Goal: Task Accomplishment & Management: Complete application form

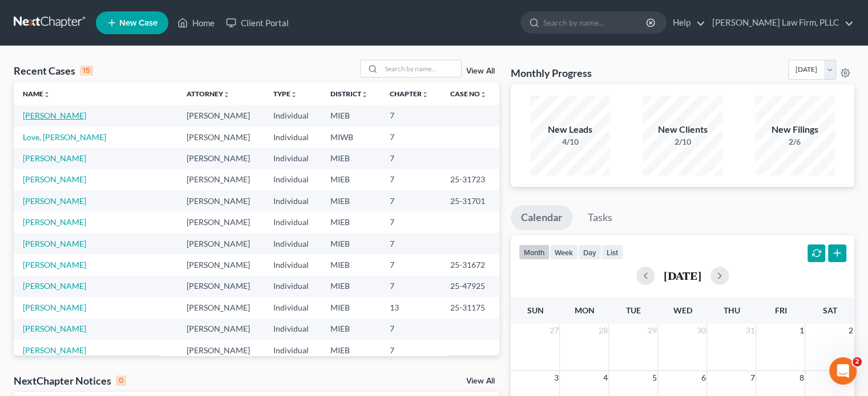
click at [61, 114] on link "[PERSON_NAME]" at bounding box center [54, 116] width 63 height 10
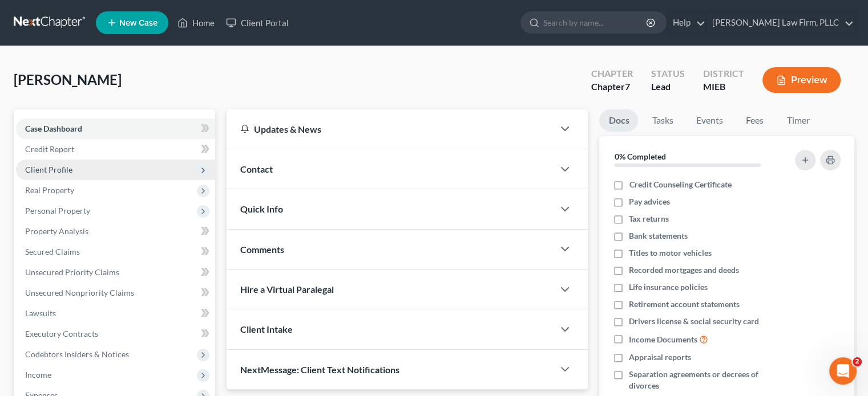
click at [69, 165] on span "Client Profile" at bounding box center [48, 170] width 47 height 10
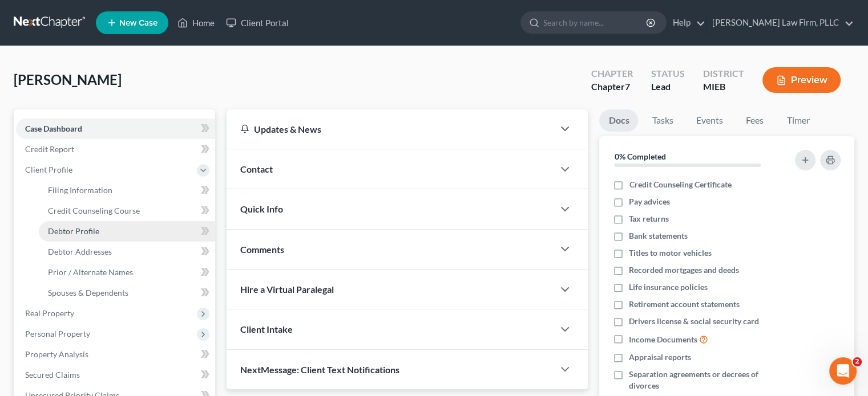
click at [87, 232] on span "Debtor Profile" at bounding box center [73, 231] width 51 height 10
select select "0"
select select "5"
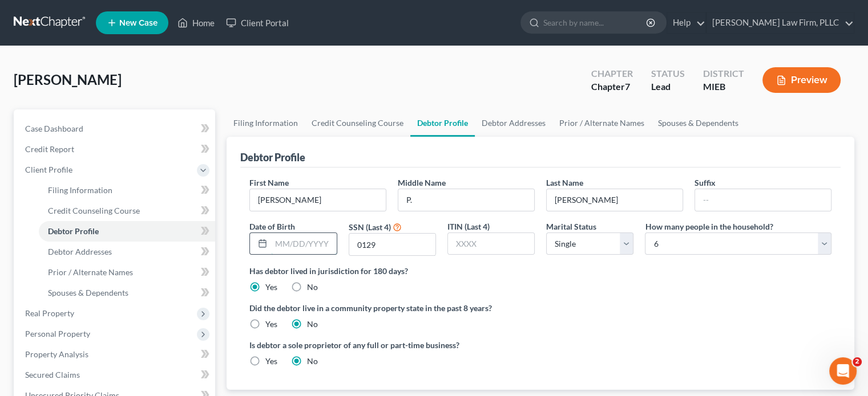
click at [326, 246] on input "text" at bounding box center [303, 244] width 65 height 22
click at [321, 246] on input "text" at bounding box center [303, 244] width 65 height 22
click at [87, 253] on span "Debtor Addresses" at bounding box center [80, 252] width 64 height 10
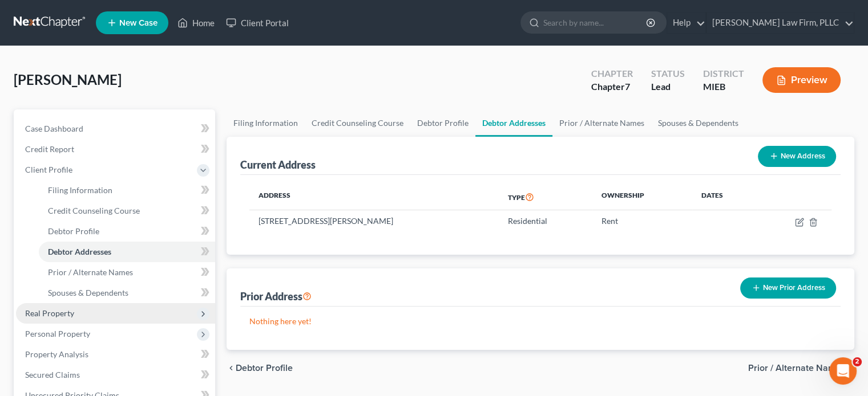
click at [63, 310] on span "Real Property" at bounding box center [49, 314] width 49 height 10
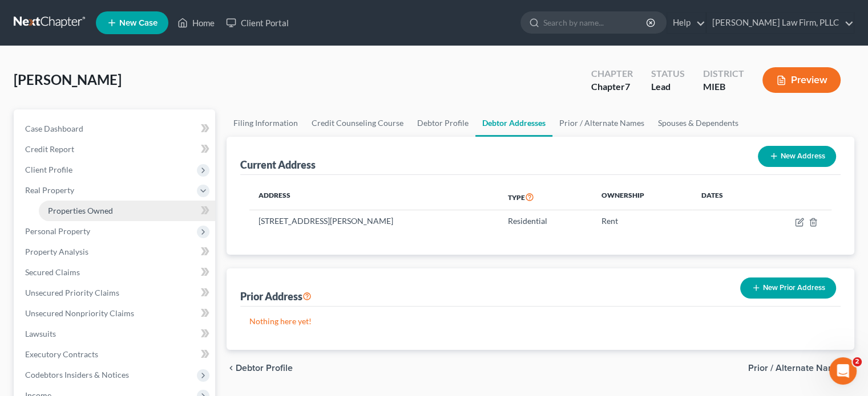
click at [82, 209] on span "Properties Owned" at bounding box center [80, 211] width 65 height 10
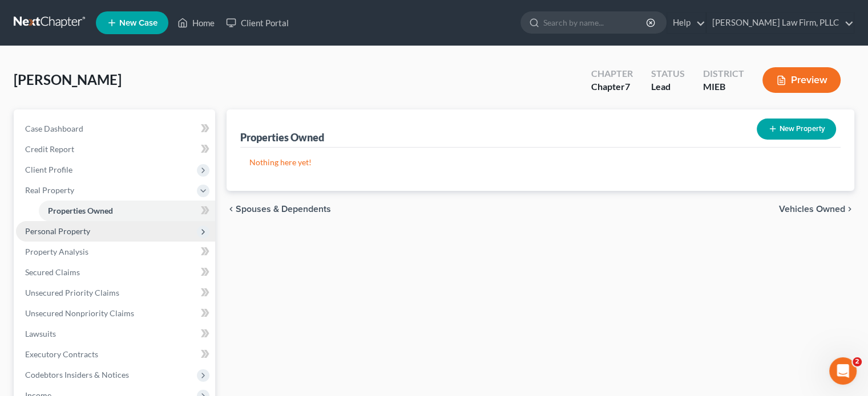
click at [80, 232] on span "Personal Property" at bounding box center [57, 231] width 65 height 10
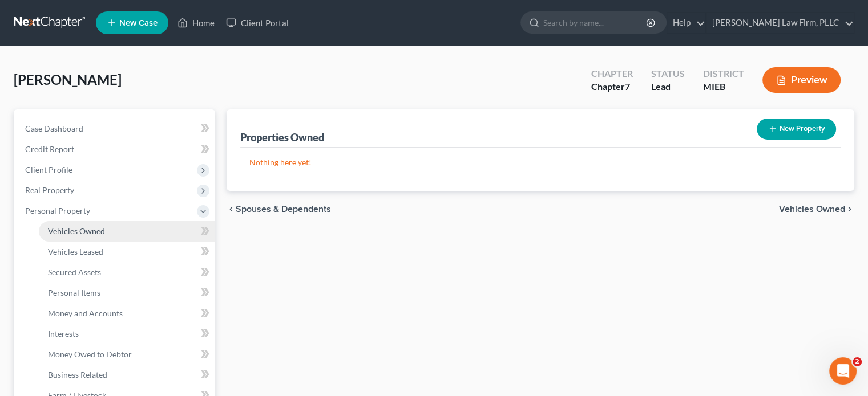
click at [92, 235] on span "Vehicles Owned" at bounding box center [76, 231] width 57 height 10
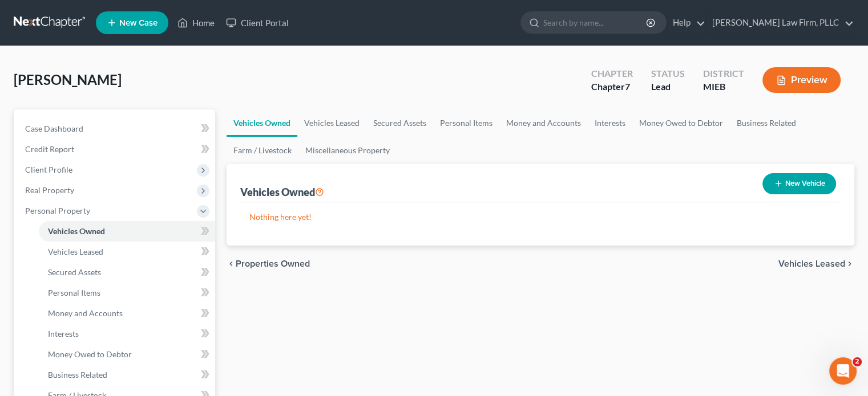
click at [806, 184] on button "New Vehicle" at bounding box center [799, 183] width 74 height 21
select select "0"
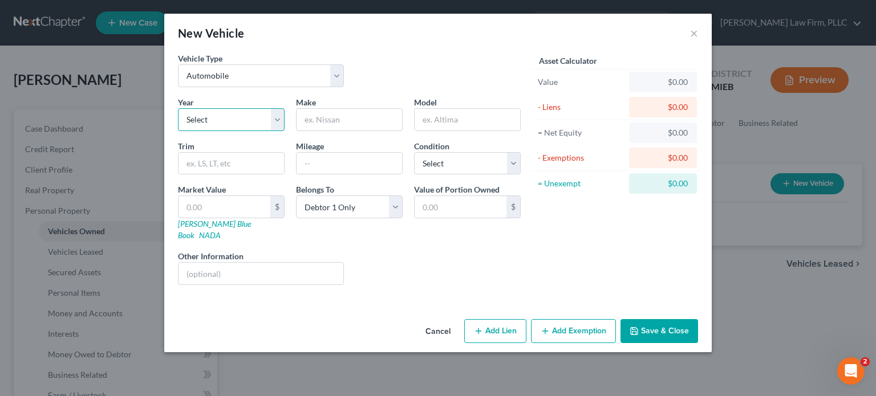
click at [279, 116] on select "Select 2026 2025 2024 2023 2022 2021 2020 2019 2018 2017 2016 2015 2014 2013 20…" at bounding box center [231, 119] width 107 height 23
select select "7"
click at [178, 108] on select "Select 2026 2025 2024 2023 2022 2021 2020 2019 2018 2017 2016 2015 2014 2013 20…" at bounding box center [231, 119] width 107 height 23
click at [343, 119] on input "text" at bounding box center [350, 120] width 106 height 22
type input "Chrysler"
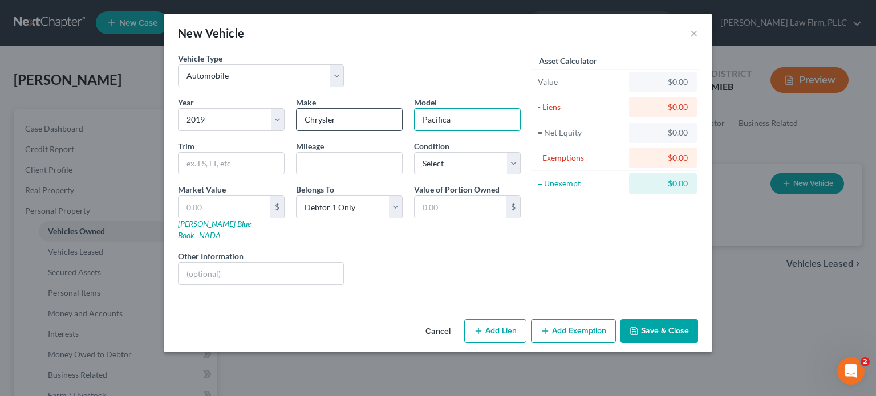
type input "Pacifica"
type input "68000"
select select "2"
click at [200, 223] on link "[PERSON_NAME] Blue Book" at bounding box center [214, 229] width 73 height 21
click at [243, 202] on input "text" at bounding box center [225, 207] width 92 height 22
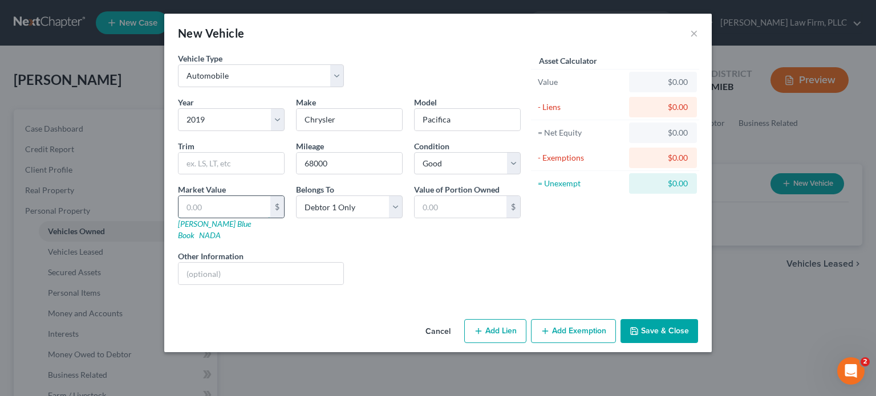
type input "1"
type input "1.00"
type input "15"
type input "15.00"
type input "150"
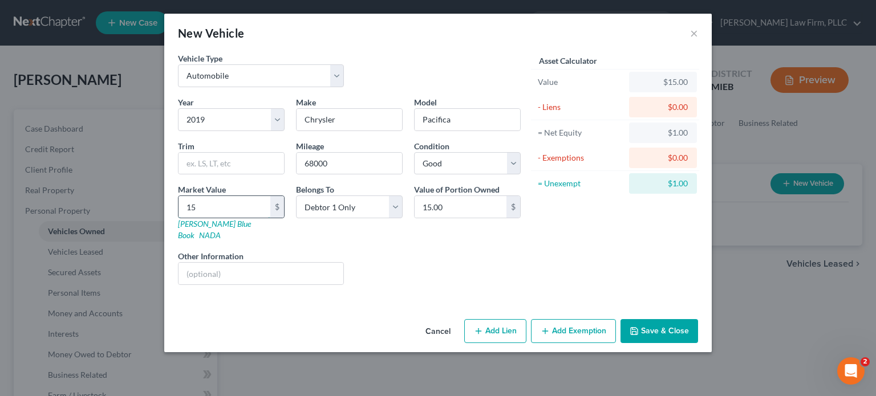
type input "150.00"
type input "1500"
type input "1,500.00"
type input "1,5000"
type input "15,000.00"
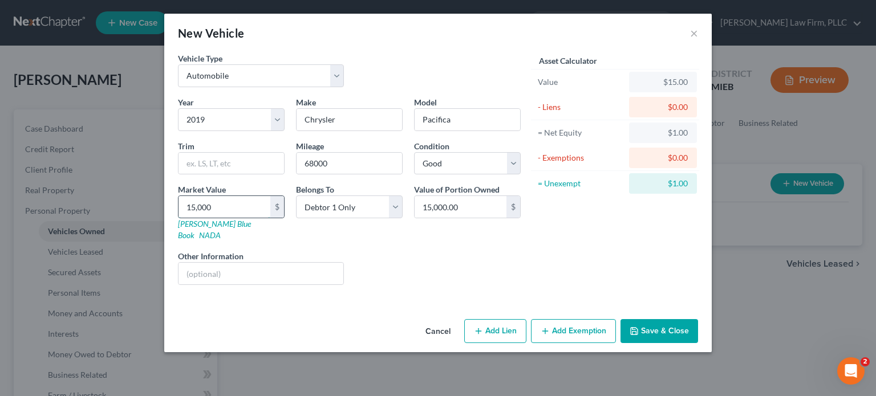
type input "15,000"
click at [512, 324] on button "Add Lien" at bounding box center [495, 331] width 62 height 24
select select "0"
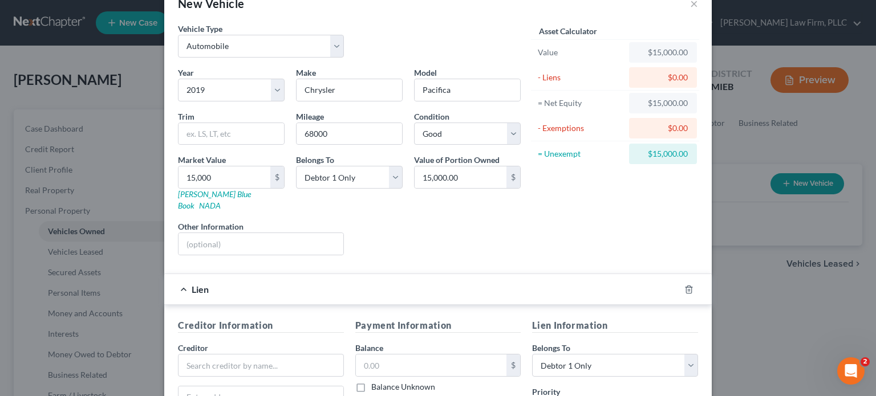
scroll to position [57, 0]
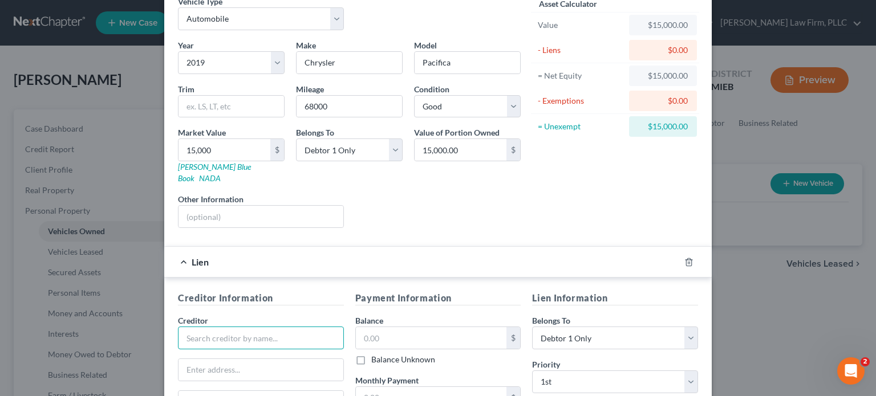
click at [281, 327] on input "text" at bounding box center [261, 338] width 166 height 23
type input "Ally Financial"
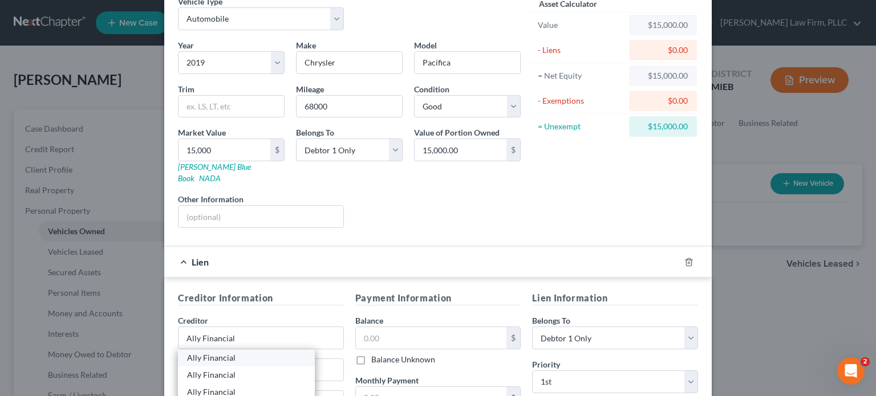
click at [234, 353] on div "Ally Financial" at bounding box center [246, 358] width 119 height 11
type input "PO Box 380901"
type input "Bloomington"
select select "24"
type input "55438-0901"
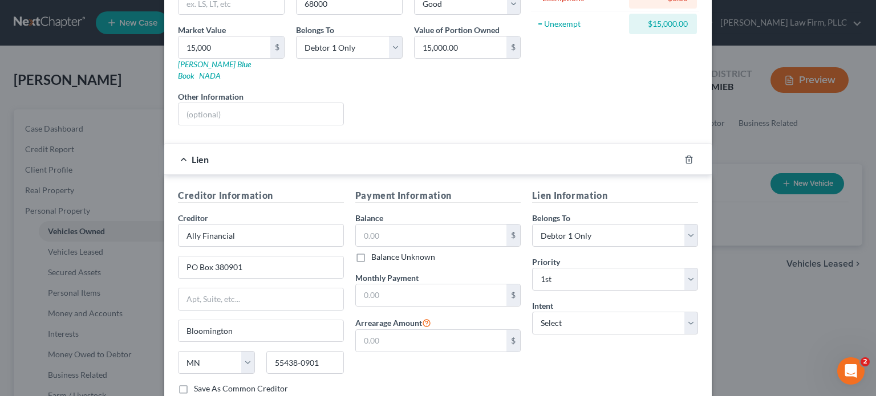
scroll to position [171, 0]
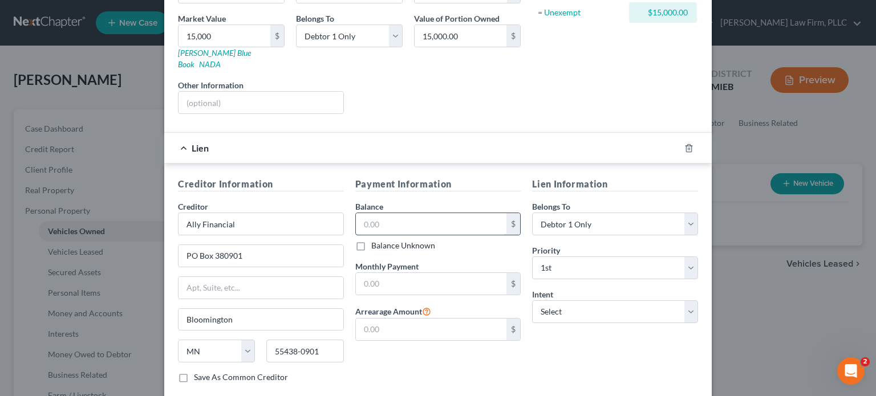
click at [413, 215] on input "text" at bounding box center [431, 224] width 151 height 22
type input "21,807"
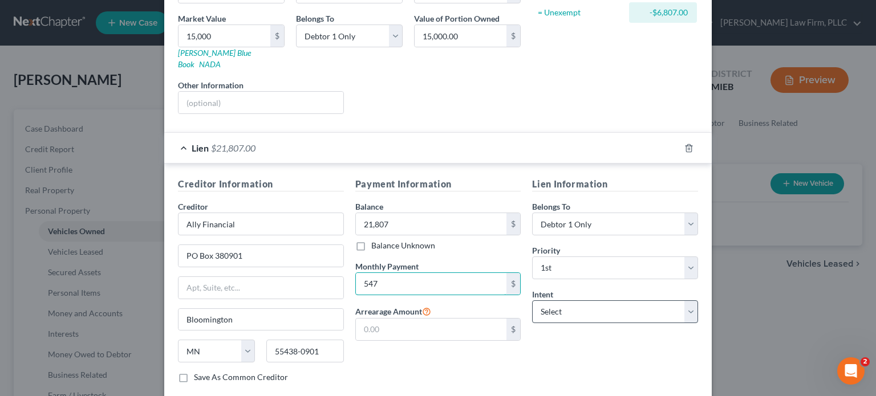
type input "547"
click at [577, 301] on select "Select Surrender Redeem Reaffirm Avoid Other" at bounding box center [615, 312] width 166 height 23
select select "2"
click at [532, 301] on select "Select Surrender Redeem Reaffirm Avoid Other" at bounding box center [615, 312] width 166 height 23
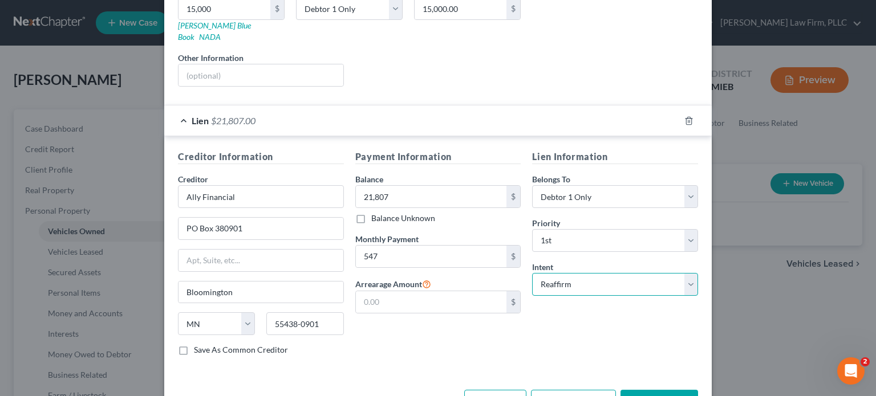
scroll to position [225, 0]
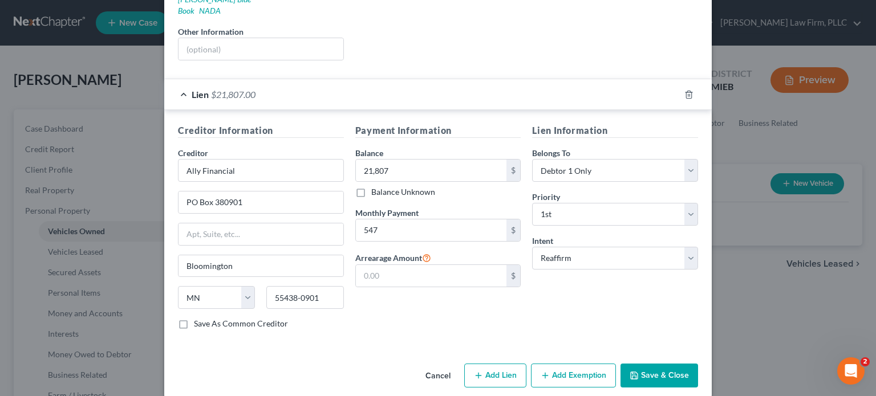
click at [651, 364] on button "Save & Close" at bounding box center [660, 376] width 78 height 24
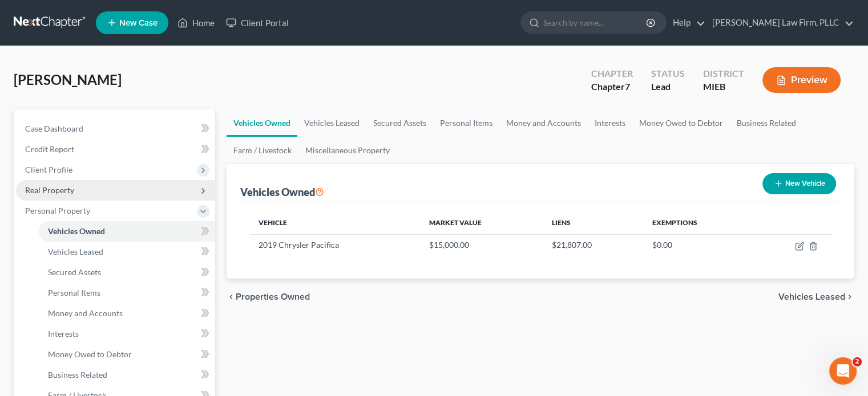
click at [59, 191] on span "Real Property" at bounding box center [49, 190] width 49 height 10
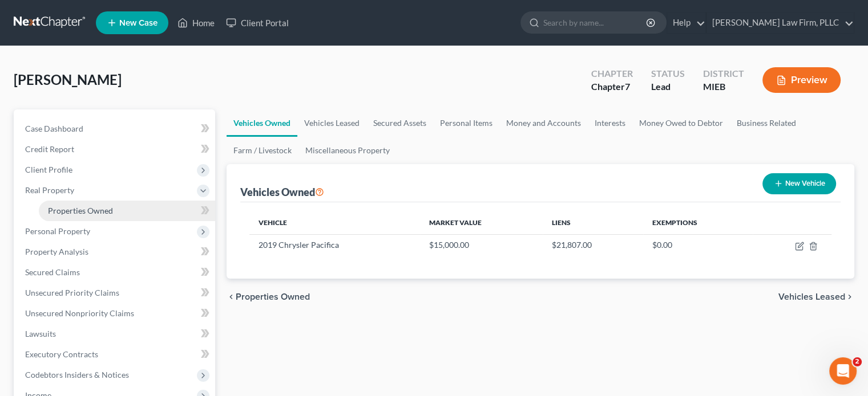
click at [75, 208] on span "Properties Owned" at bounding box center [80, 211] width 65 height 10
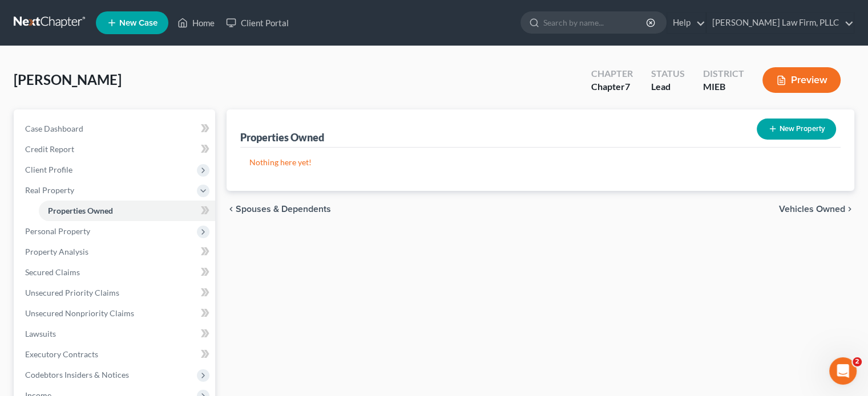
click at [804, 134] on button "New Property" at bounding box center [795, 129] width 79 height 21
select select "23"
select select "0"
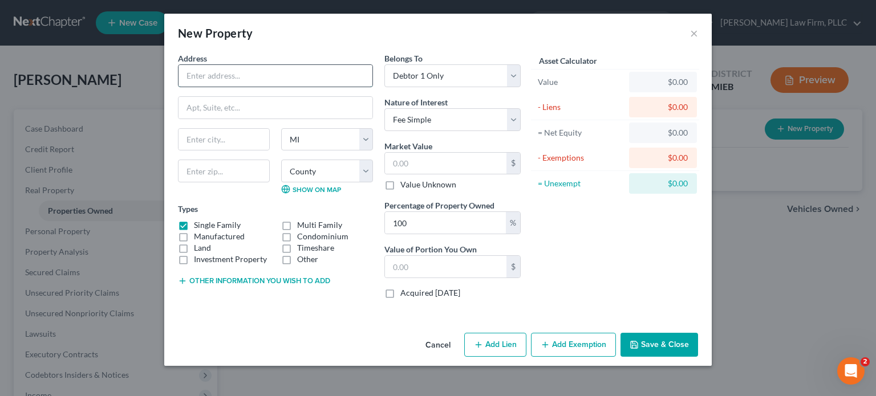
click at [270, 79] on input "text" at bounding box center [276, 76] width 194 height 22
type input "[STREET_ADDRESS]"
type input "[PERSON_NAME][GEOGRAPHIC_DATA]"
type input "48189"
select select "46"
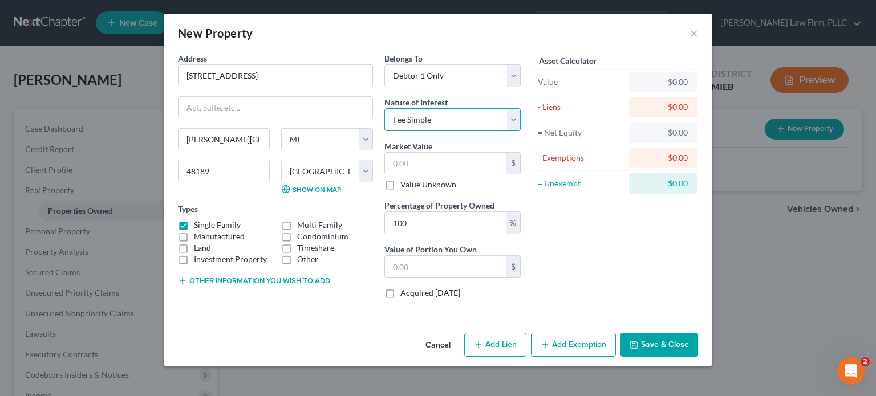
click at [430, 113] on select "Select Fee Simple Joint Tenant Life Estate Equitable Interest Future Interest T…" at bounding box center [453, 119] width 136 height 23
select select "7"
click at [385, 108] on select "Select Fee Simple Joint Tenant Life Estate Equitable Interest Future Interest T…" at bounding box center [453, 119] width 136 height 23
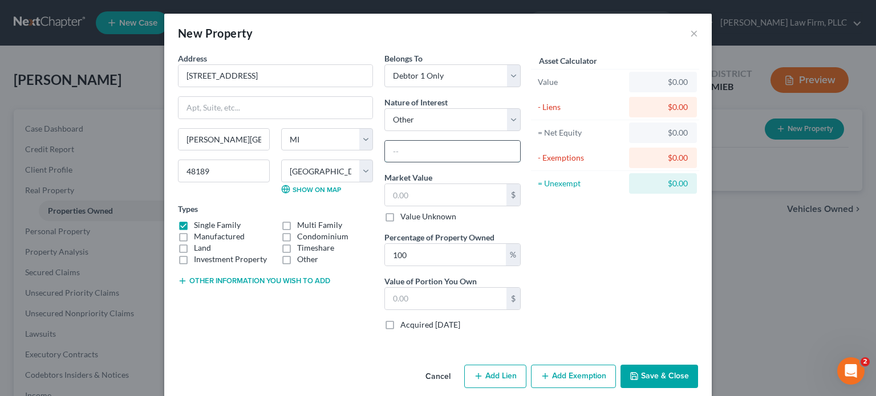
click at [438, 155] on input "text" at bounding box center [452, 152] width 135 height 22
type input "Mobile home on rented lot"
click at [194, 237] on label "Manufactured" at bounding box center [219, 236] width 51 height 11
click at [199, 237] on input "Manufactured" at bounding box center [202, 234] width 7 height 7
checkbox input "true"
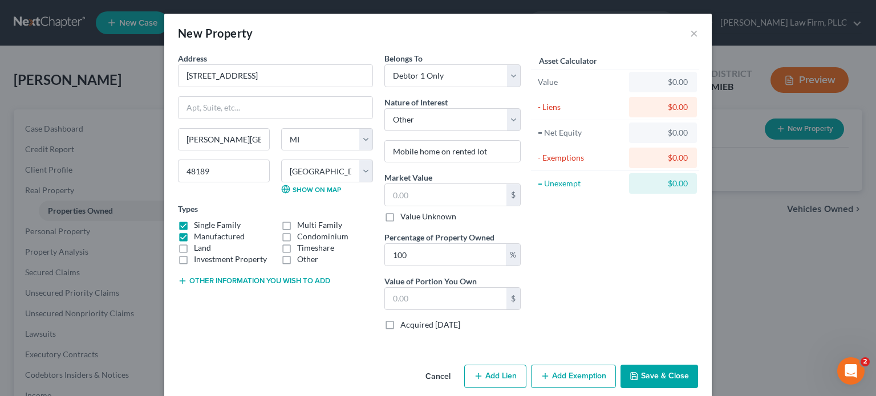
click at [194, 223] on label "Single Family" at bounding box center [217, 225] width 47 height 11
click at [199, 223] on input "Single Family" at bounding box center [202, 223] width 7 height 7
checkbox input "false"
click at [399, 196] on input "text" at bounding box center [446, 195] width 122 height 22
type input "6"
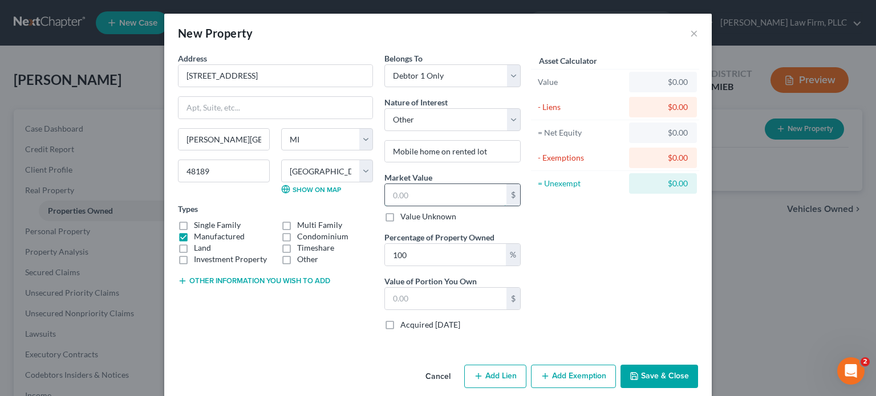
type input "6.00"
type input "60"
type input "60.00"
type input "600"
type input "600.00"
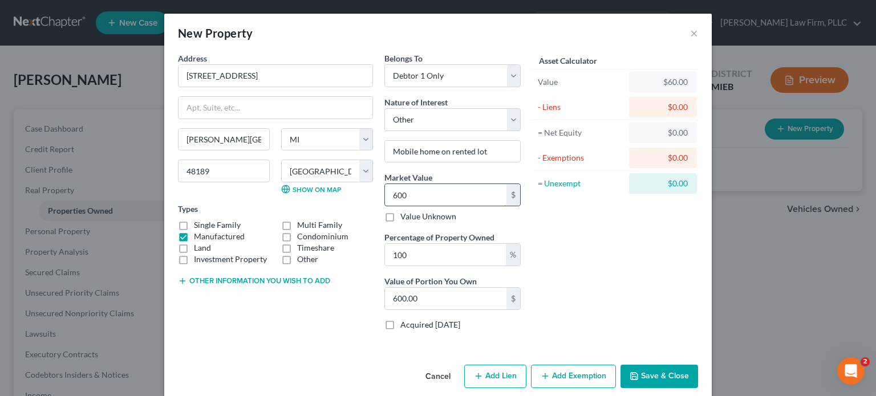
type input "6000"
type input "6,000.00"
type input "6,0000"
type input "60,000.00"
type input "60,000"
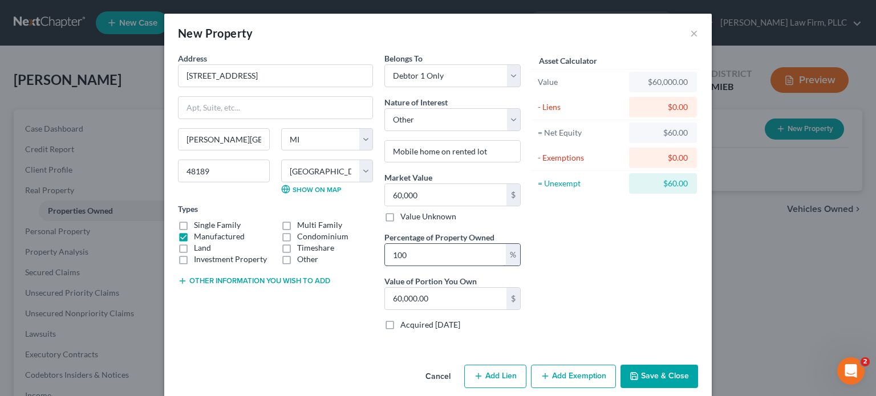
click at [404, 250] on input "100" at bounding box center [445, 255] width 121 height 22
drag, startPoint x: 404, startPoint y: 250, endPoint x: 389, endPoint y: 254, distance: 15.4
click at [389, 254] on input "100" at bounding box center [445, 255] width 121 height 22
type input "5"
type input "3,000.00"
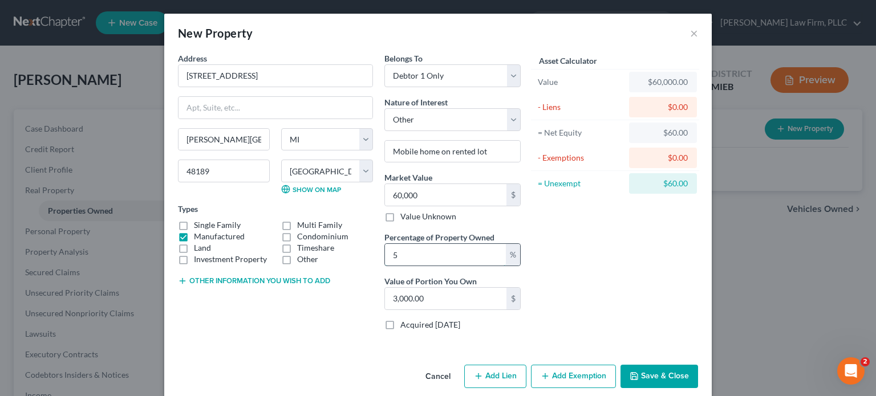
type input "50"
type input "30,000.00"
type input "50"
click at [499, 375] on button "Add Lien" at bounding box center [495, 377] width 62 height 24
select select "0"
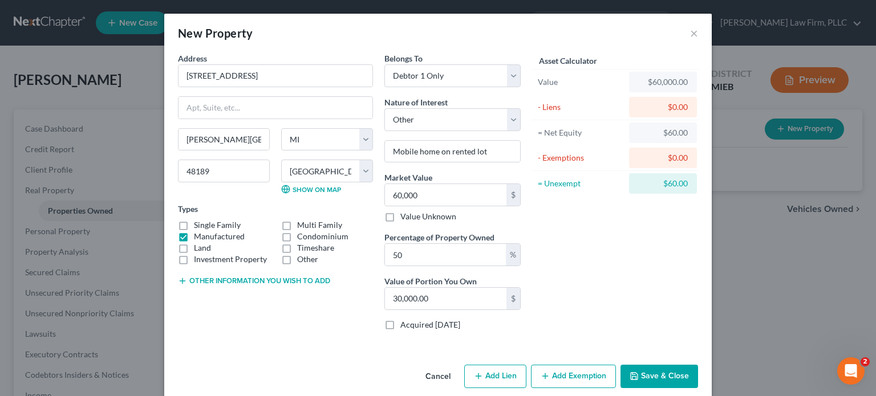
select select "0"
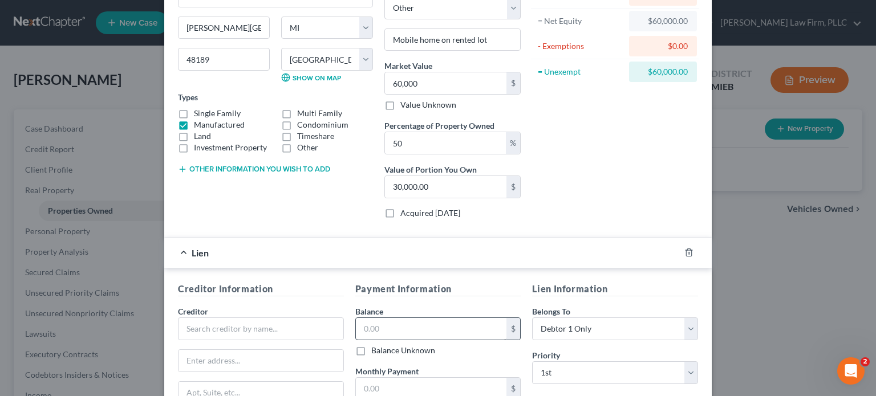
scroll to position [114, 0]
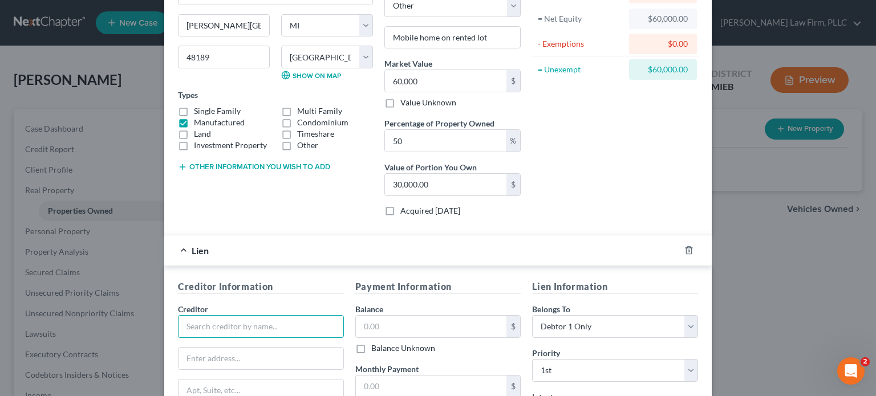
click at [314, 326] on input "text" at bounding box center [261, 326] width 166 height 23
type input "GreenState Credit Union"
type input "[STREET_ADDRESS][US_STATE]"
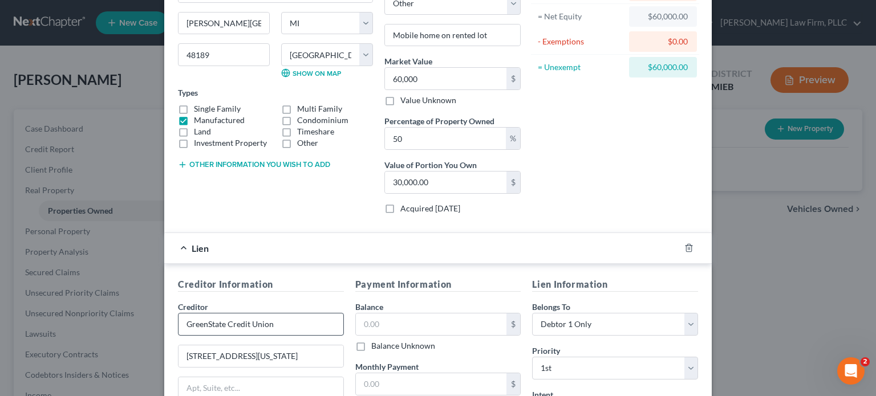
scroll to position [281, 0]
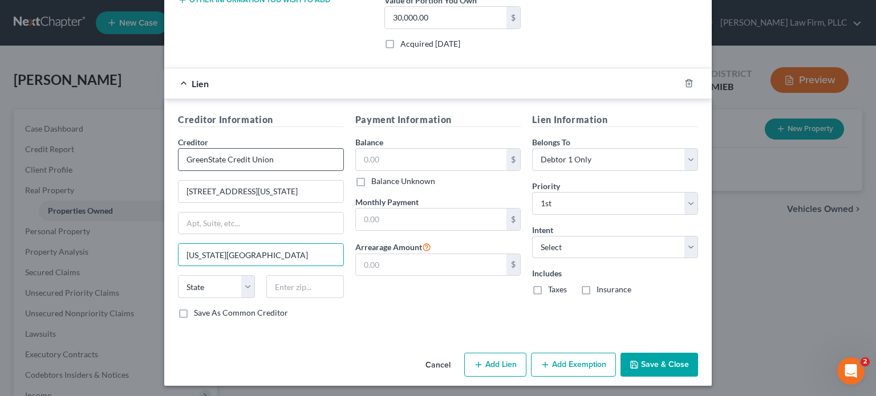
type input "[US_STATE][GEOGRAPHIC_DATA]"
select select "16"
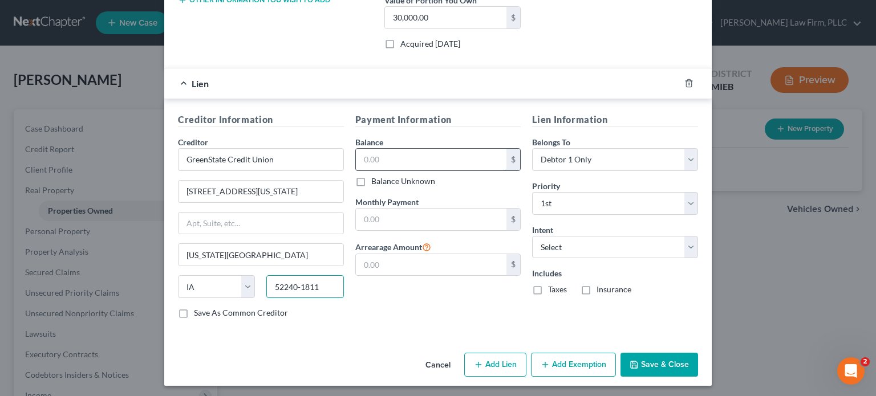
type input "52240-1811"
drag, startPoint x: 379, startPoint y: 152, endPoint x: 383, endPoint y: 157, distance: 6.5
click at [379, 152] on input "text" at bounding box center [431, 160] width 151 height 22
drag, startPoint x: 246, startPoint y: 183, endPoint x: 179, endPoint y: 197, distance: 68.1
click at [179, 197] on input "[STREET_ADDRESS][US_STATE]" at bounding box center [261, 192] width 165 height 22
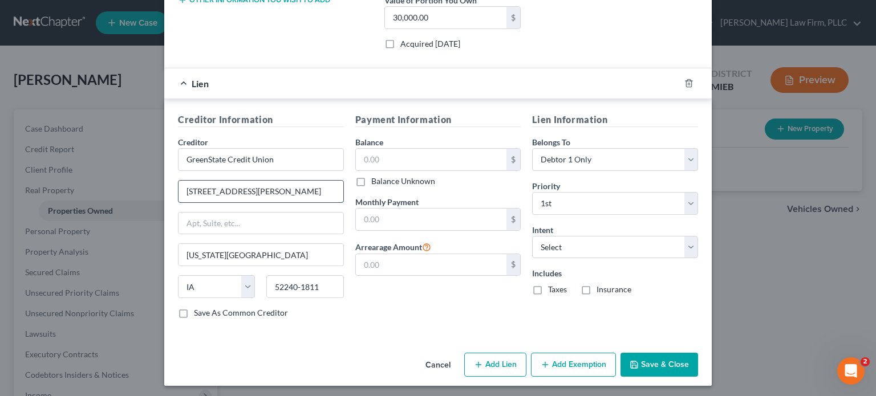
type input "[STREET_ADDRESS][PERSON_NAME]"
type input "52317"
type input "North Liberty"
click at [381, 165] on input "text" at bounding box center [431, 160] width 151 height 22
click at [401, 213] on input "text" at bounding box center [431, 220] width 151 height 22
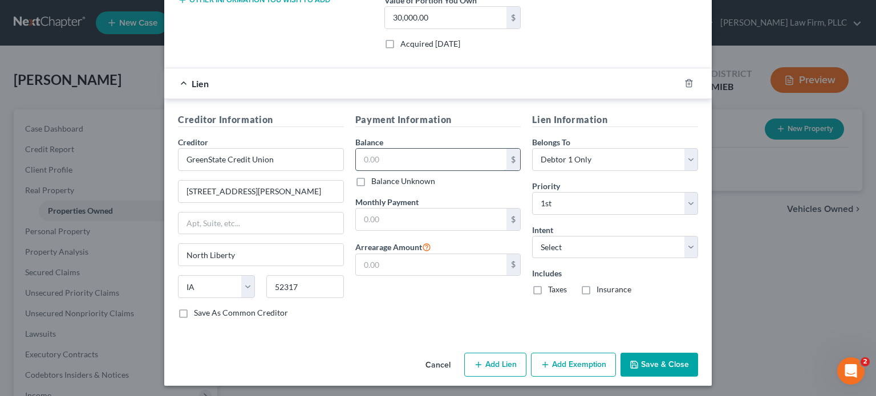
click at [382, 156] on input "text" at bounding box center [431, 160] width 151 height 22
type input "42,646"
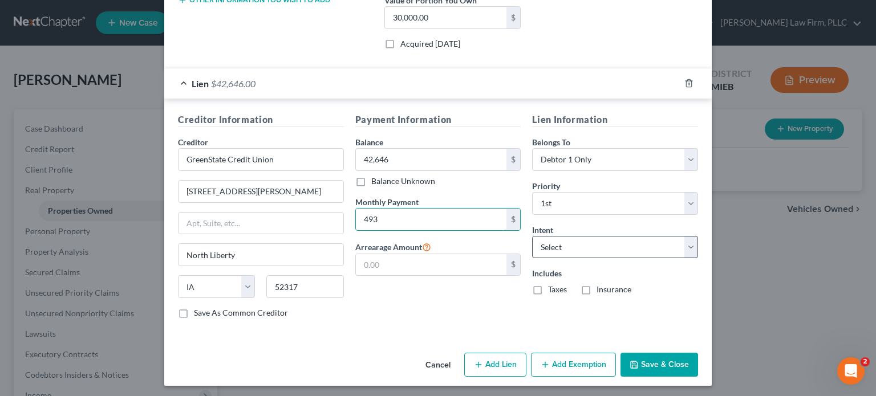
type input "493"
click at [593, 248] on select "Select Surrender Redeem Reaffirm Avoid Other" at bounding box center [615, 247] width 166 height 23
select select "2"
click at [532, 236] on select "Select Surrender Redeem Reaffirm Avoid Other" at bounding box center [615, 247] width 166 height 23
click at [650, 363] on button "Save & Close" at bounding box center [660, 365] width 78 height 24
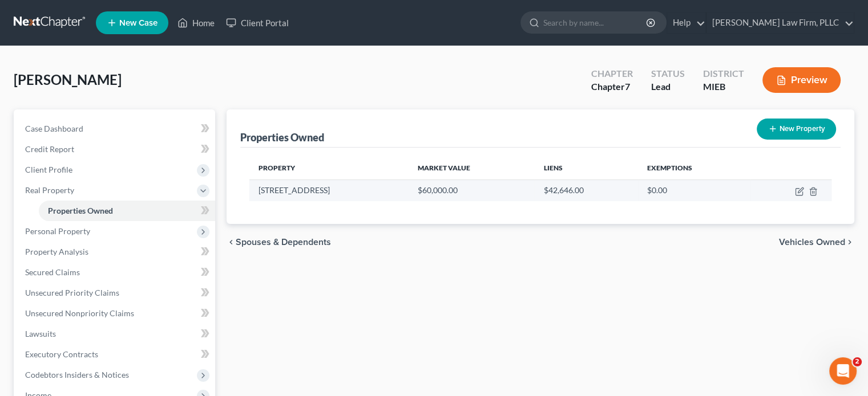
click at [294, 192] on td "[STREET_ADDRESS]" at bounding box center [328, 191] width 159 height 22
click at [795, 189] on icon "button" at bounding box center [798, 192] width 7 height 7
select select "23"
select select "46"
select select "0"
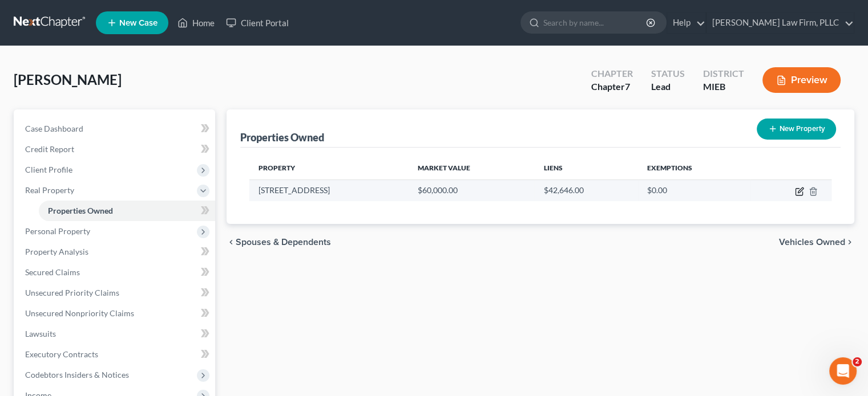
select select "7"
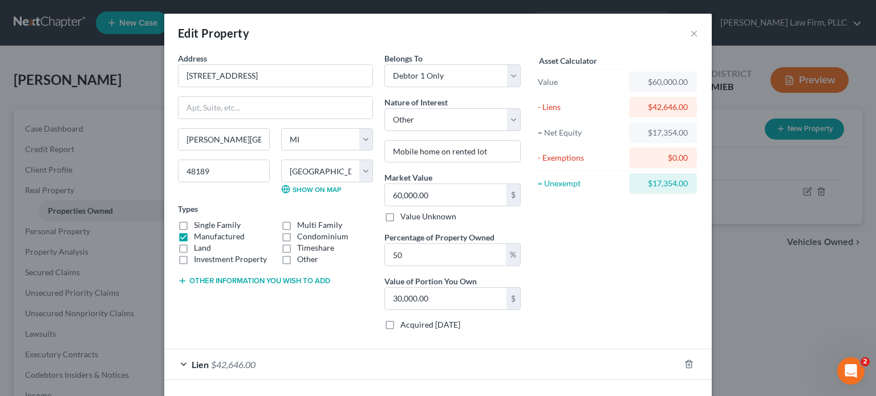
click at [210, 277] on button "Other information you wish to add" at bounding box center [254, 281] width 152 height 9
click at [213, 292] on textarea at bounding box center [275, 307] width 195 height 42
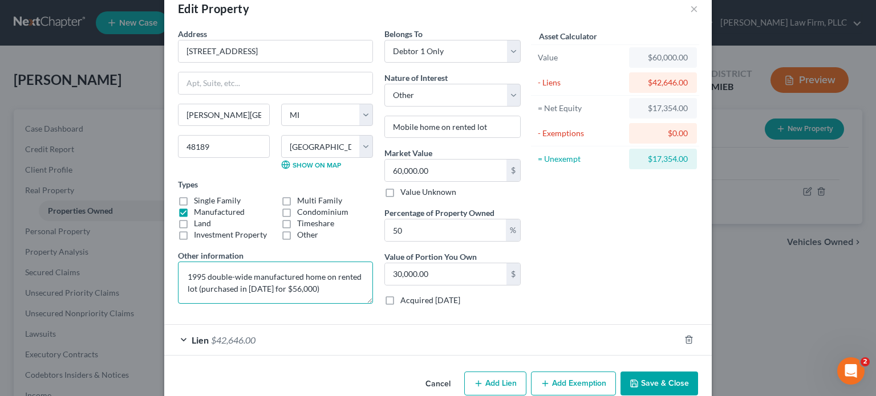
scroll to position [44, 0]
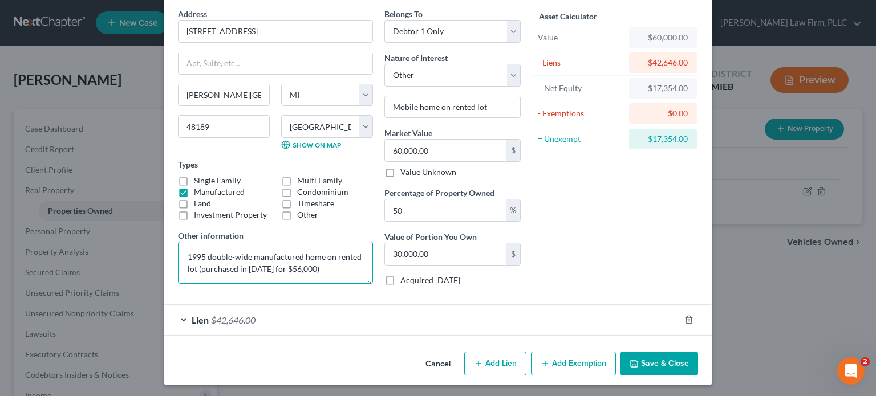
type textarea "1995 double-wide manufactured home on rented lot (purchased in [DATE] for $56,0…"
click at [502, 362] on button "Add Lien" at bounding box center [495, 364] width 62 height 24
select select "0"
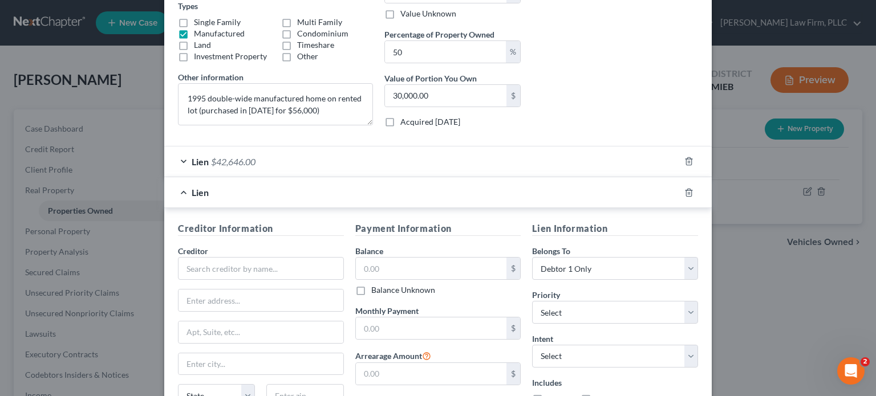
scroll to position [216, 0]
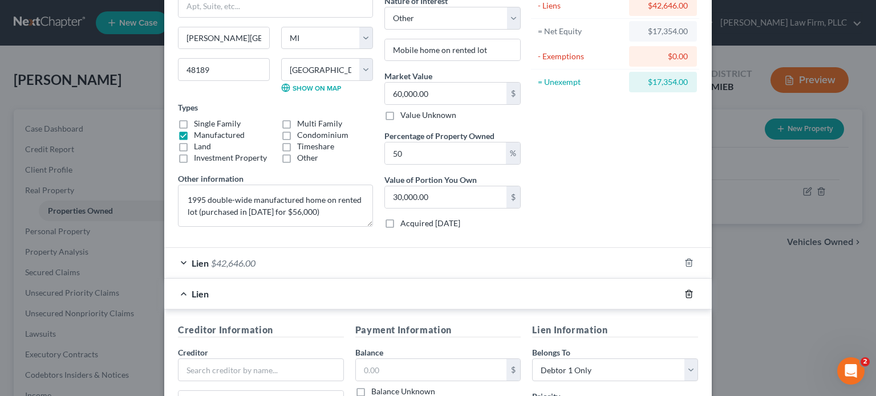
click at [685, 293] on icon "button" at bounding box center [689, 294] width 9 height 9
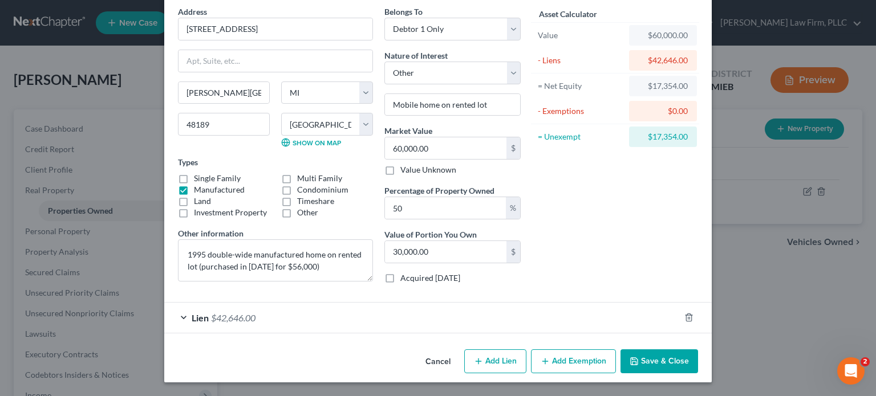
scroll to position [44, 0]
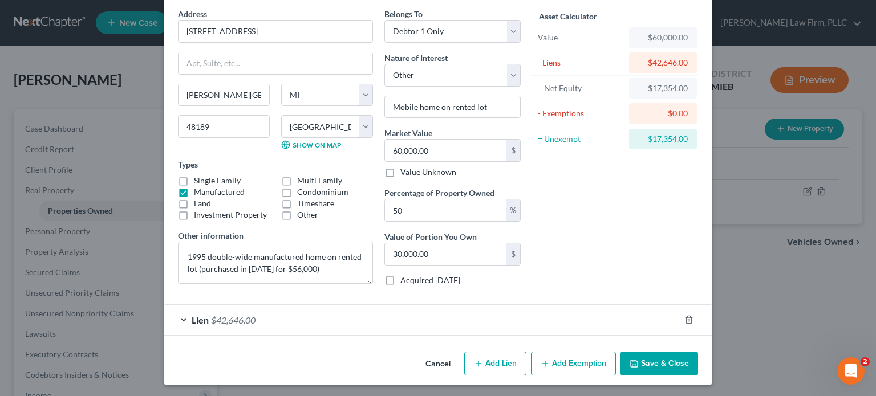
click at [564, 358] on button "Add Exemption" at bounding box center [573, 364] width 85 height 24
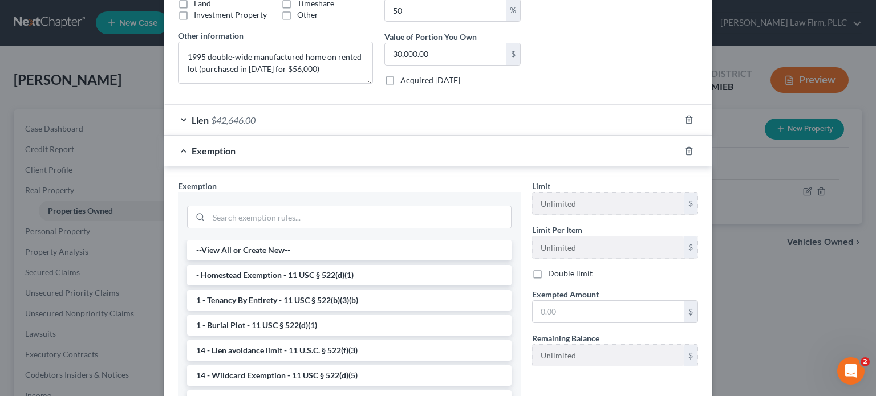
scroll to position [273, 0]
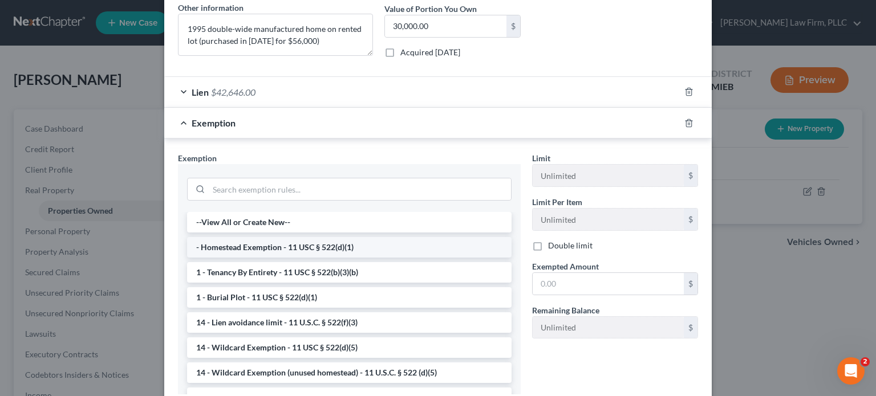
click at [333, 247] on li "- Homestead Exemption - 11 USC § 522(d)(1)" at bounding box center [349, 247] width 325 height 21
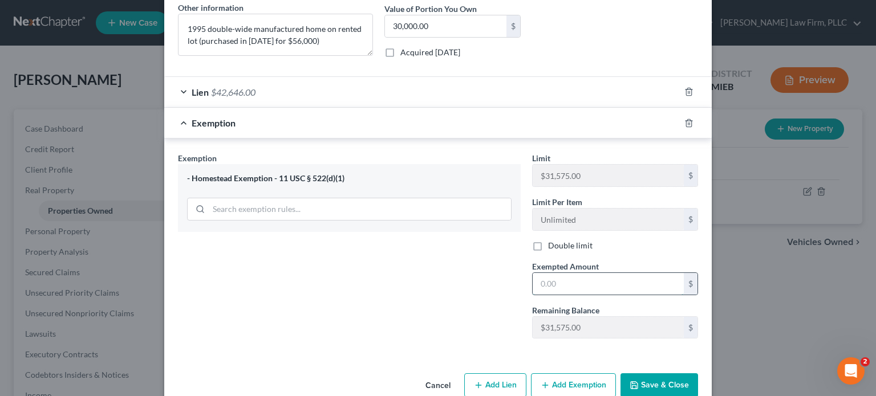
click at [556, 281] on input "text" at bounding box center [608, 284] width 151 height 22
type input "17,354"
click at [664, 379] on button "Save & Close" at bounding box center [660, 386] width 78 height 24
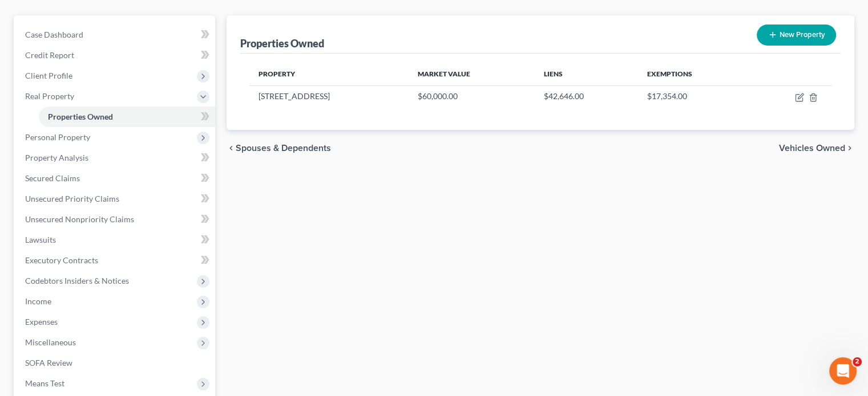
scroll to position [114, 0]
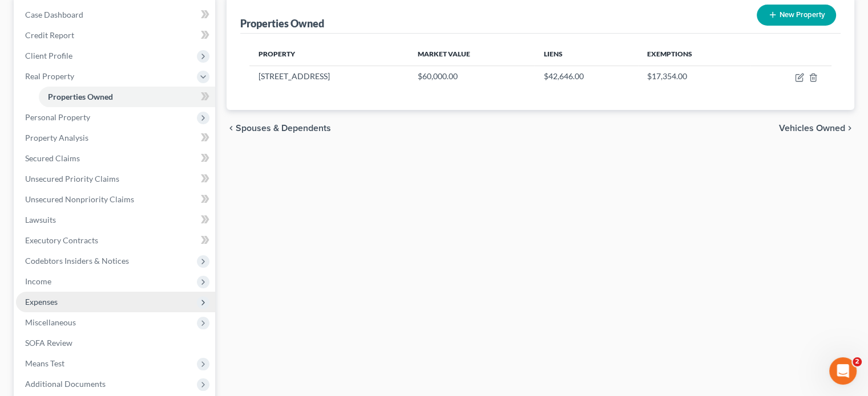
click at [85, 300] on span "Expenses" at bounding box center [115, 302] width 199 height 21
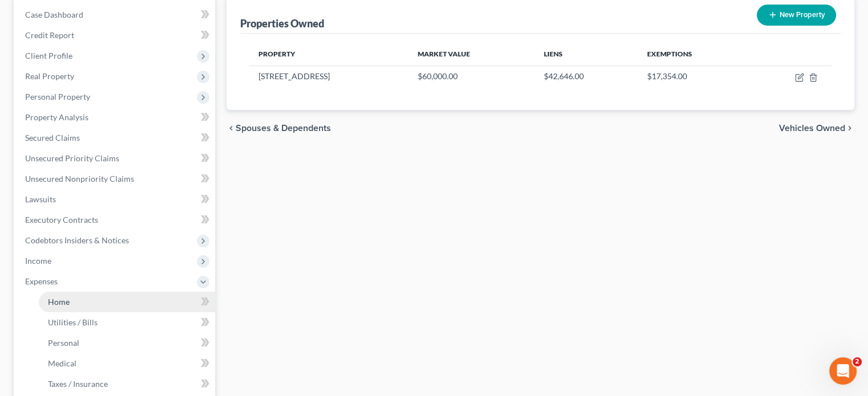
click at [119, 302] on link "Home" at bounding box center [127, 302] width 176 height 21
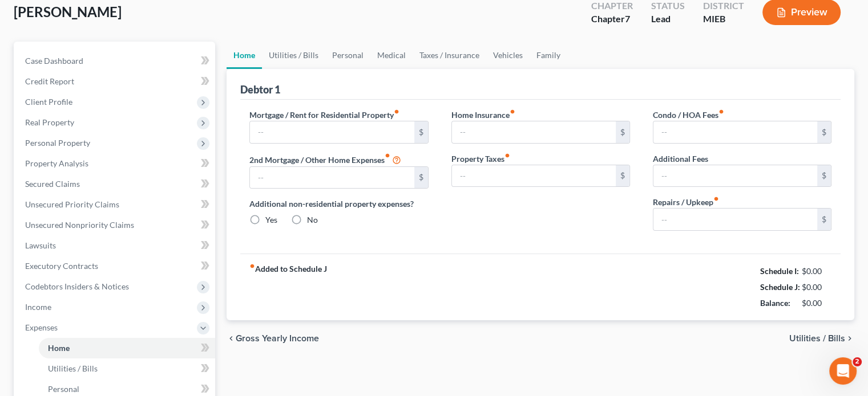
scroll to position [2, 0]
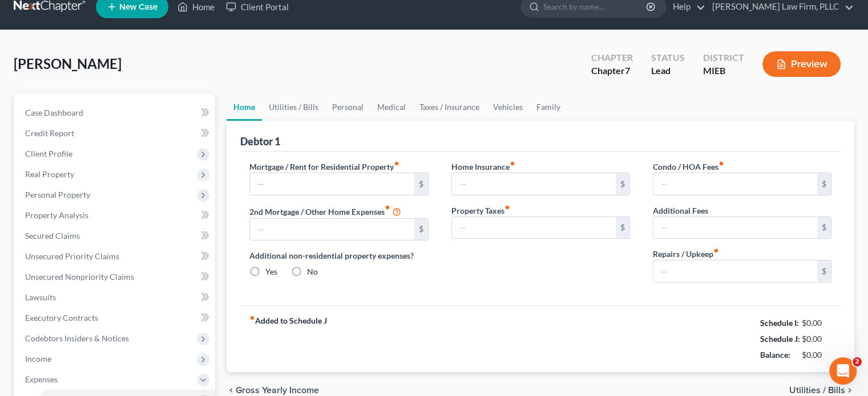
type input "0.00"
radio input "true"
type input "0.00"
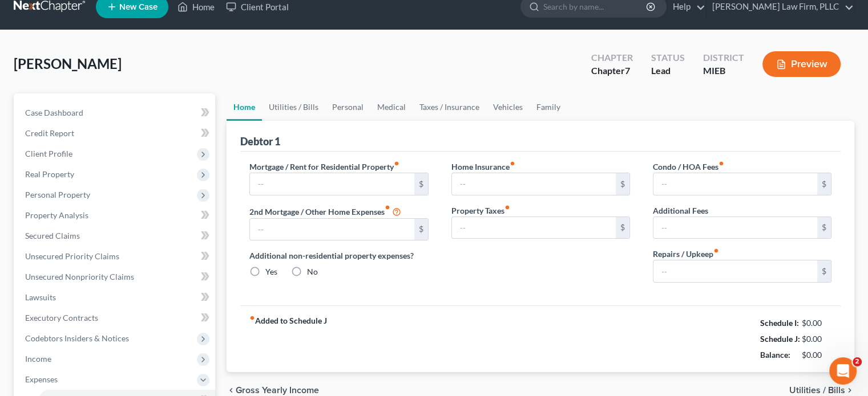
type input "0.00"
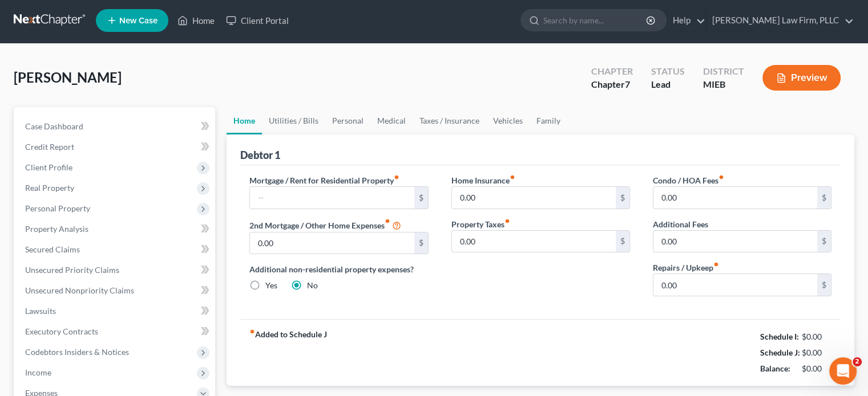
scroll to position [0, 0]
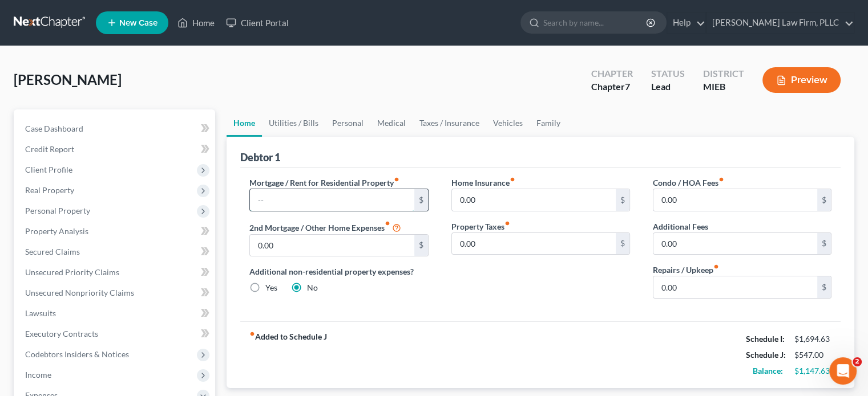
click at [370, 202] on input "text" at bounding box center [332, 200] width 164 height 22
type input "498"
click at [353, 248] on input "0.00" at bounding box center [332, 246] width 164 height 22
type input "553"
click at [689, 289] on input "0.00" at bounding box center [735, 288] width 164 height 22
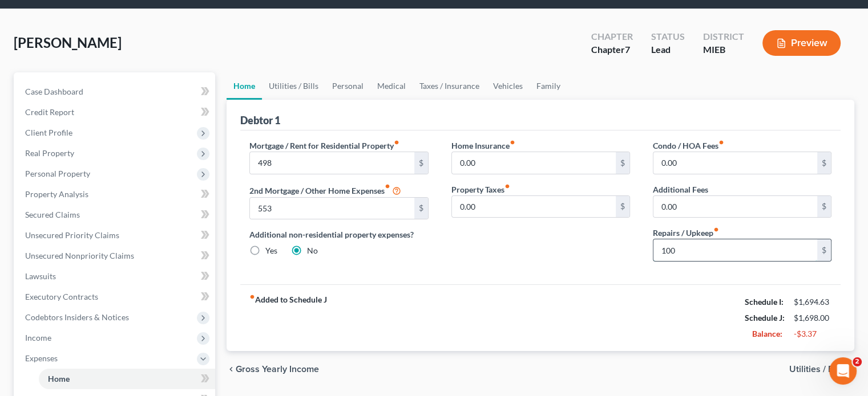
scroll to position [57, 0]
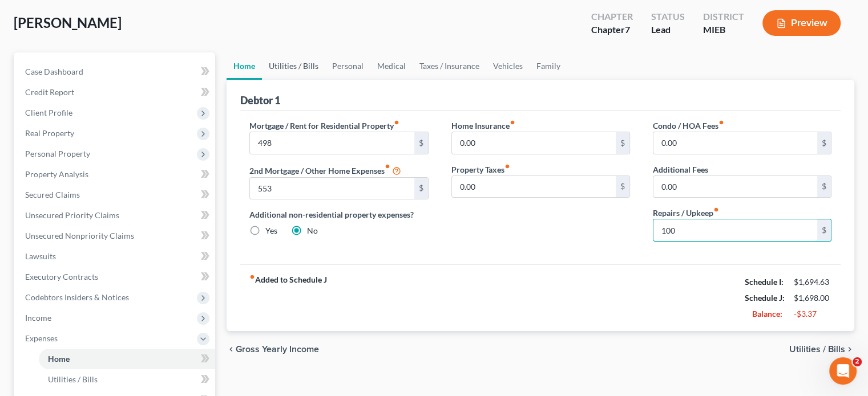
type input "100"
click at [295, 66] on link "Utilities / Bills" at bounding box center [293, 65] width 63 height 27
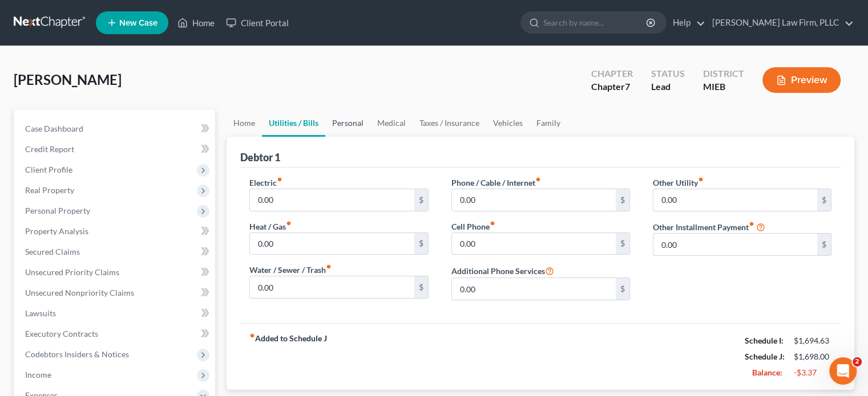
click at [345, 120] on link "Personal" at bounding box center [347, 123] width 45 height 27
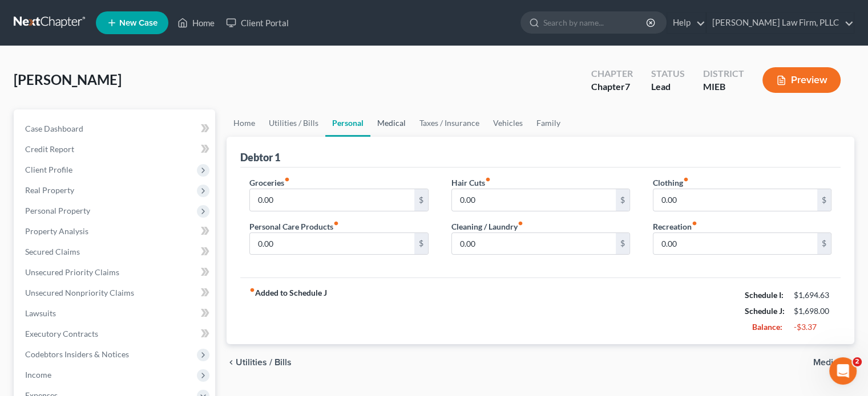
click at [385, 123] on link "Medical" at bounding box center [391, 123] width 42 height 27
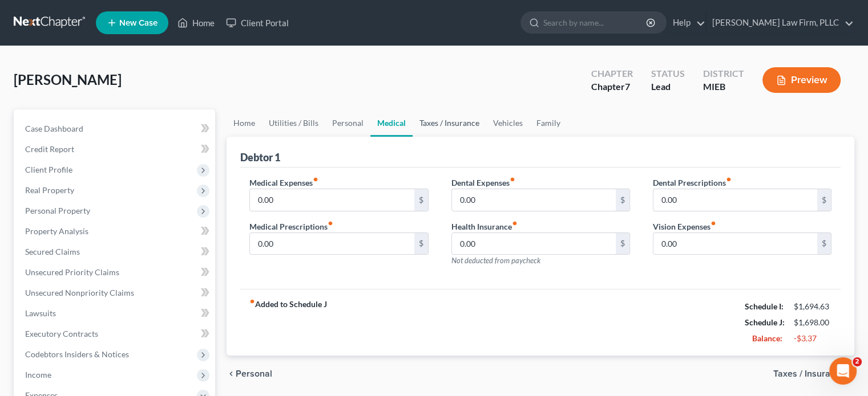
click at [432, 121] on link "Taxes / Insurance" at bounding box center [449, 123] width 74 height 27
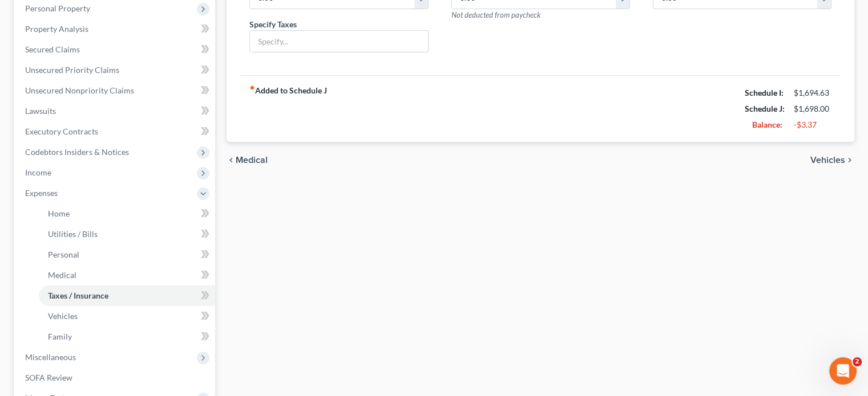
scroll to position [228, 0]
